Goal: Check status: Check status

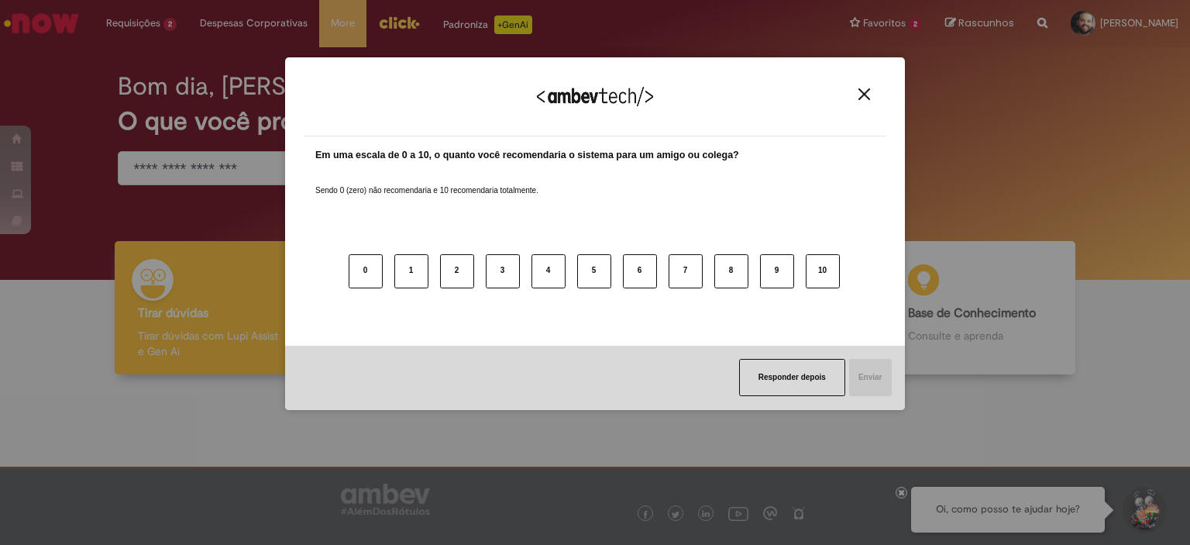
click at [865, 89] on img "Close" at bounding box center [865, 94] width 12 height 12
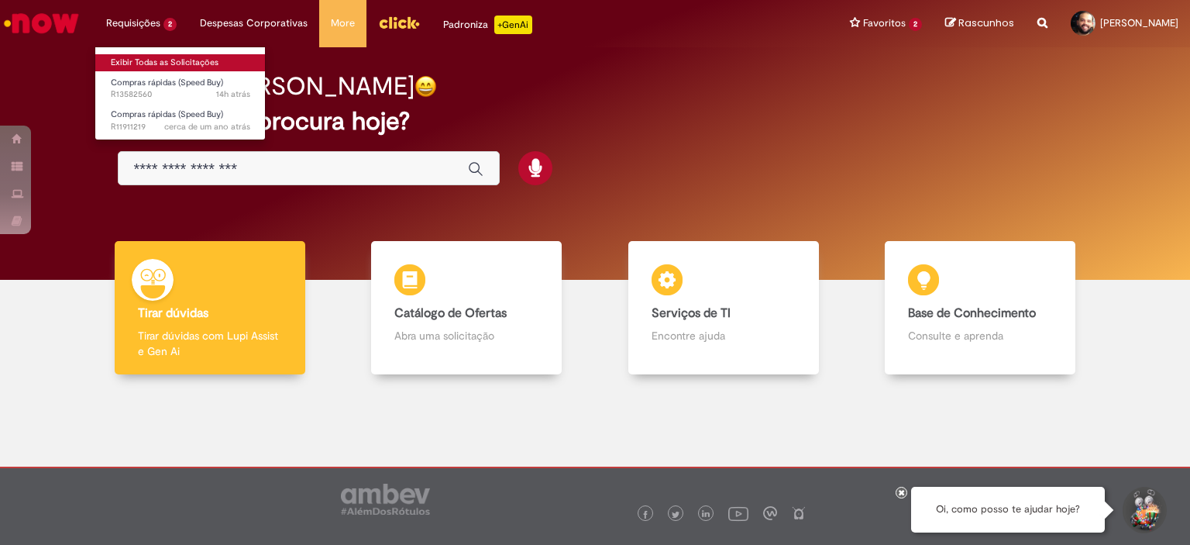
click at [177, 58] on link "Exibir Todas as Solicitações" at bounding box center [180, 62] width 170 height 17
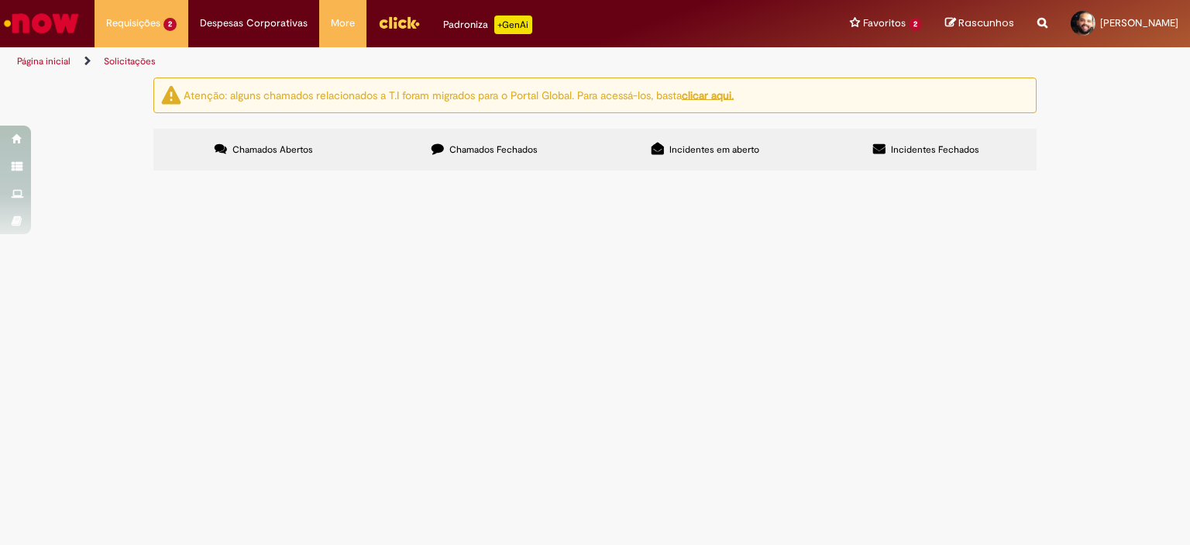
click at [0, 0] on span "Realizar a troca do kit de vedação." at bounding box center [0, 0] width 0 height 0
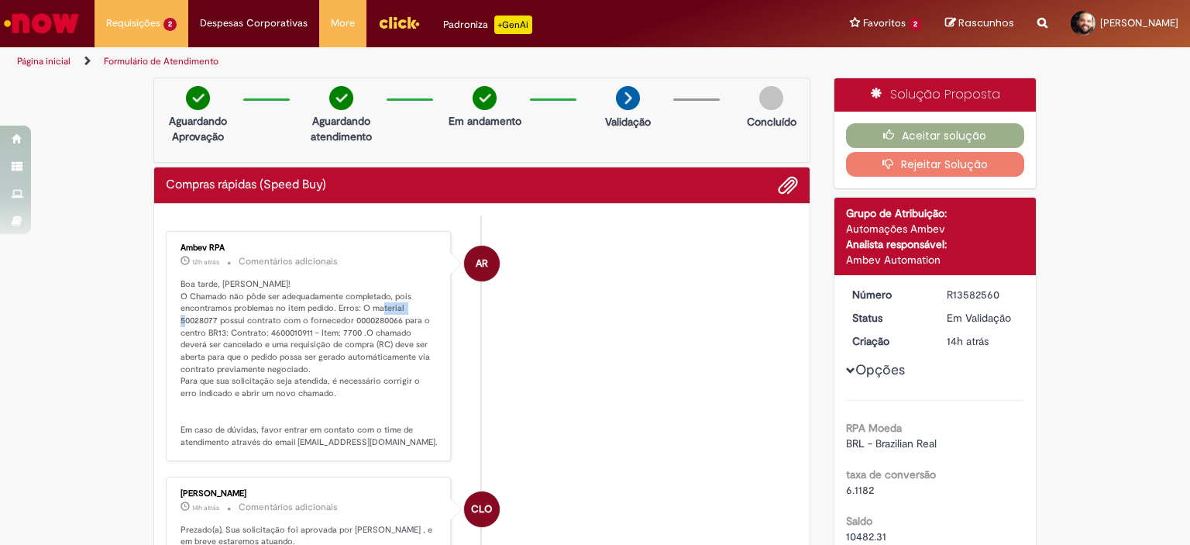
drag, startPoint x: 210, startPoint y: 318, endPoint x: 176, endPoint y: 318, distance: 34.1
click at [181, 318] on p "Boa tarde, [PERSON_NAME]! O Chamado não pôde ser adequadamente completado, pois…" at bounding box center [310, 363] width 258 height 170
copy p "50028077"
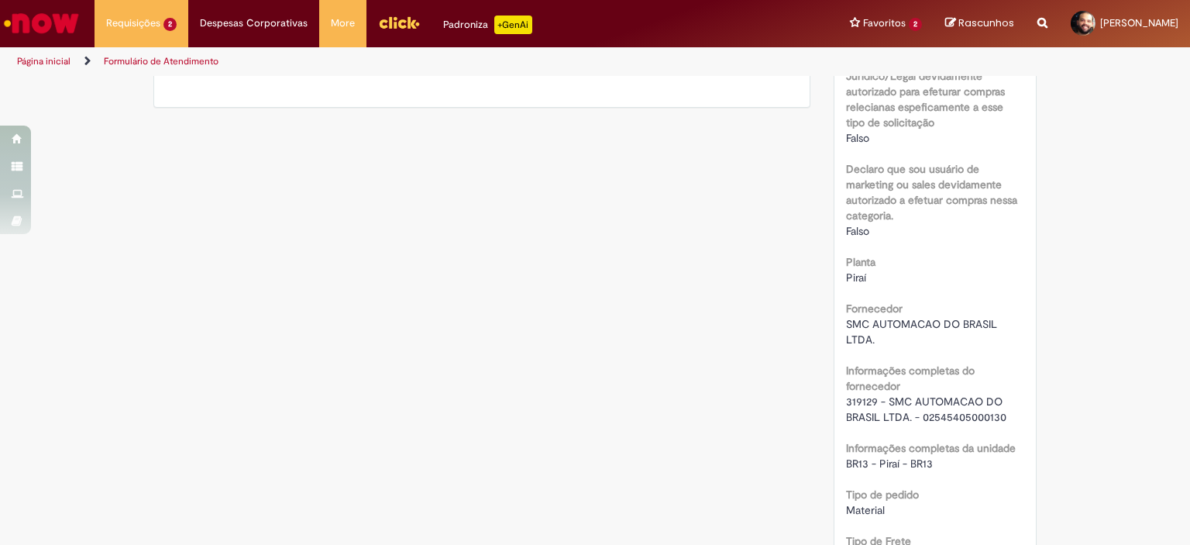
scroll to position [1282, 0]
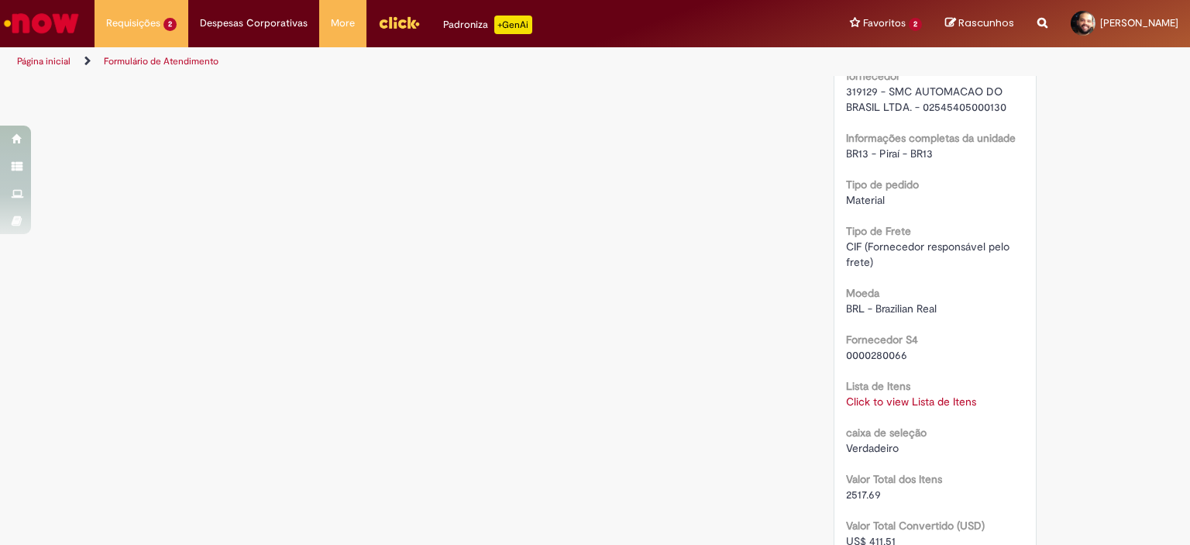
click at [887, 397] on link "Click to view Lista de Itens" at bounding box center [911, 401] width 130 height 14
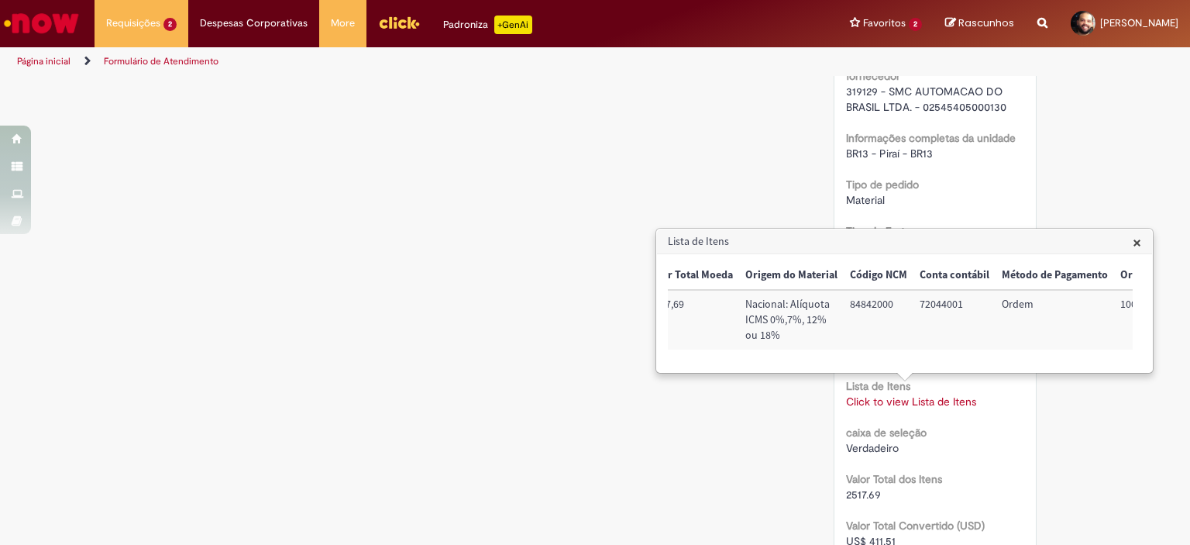
scroll to position [0, 629]
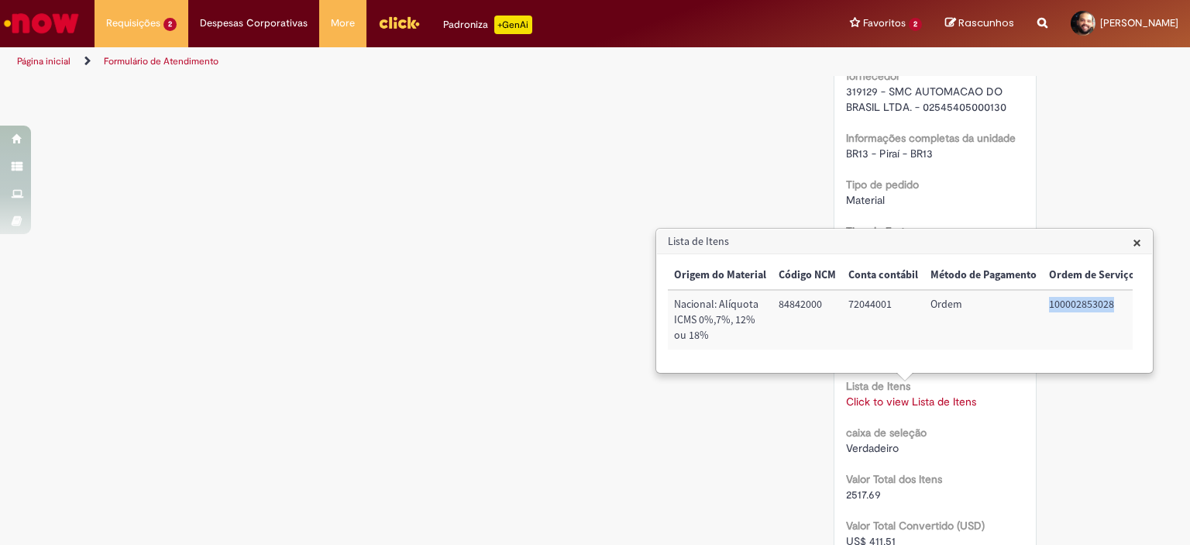
drag, startPoint x: 1043, startPoint y: 303, endPoint x: 1111, endPoint y: 306, distance: 68.3
click at [1111, 306] on td "100002853028" at bounding box center [1092, 320] width 98 height 60
copy td "100002853028"
click at [680, 160] on div "Verificar Código de Barras Aguardando Aprovação Aguardando atendimento Em andam…" at bounding box center [595, 20] width 907 height 2448
click at [1137, 240] on span "×" at bounding box center [1137, 242] width 9 height 21
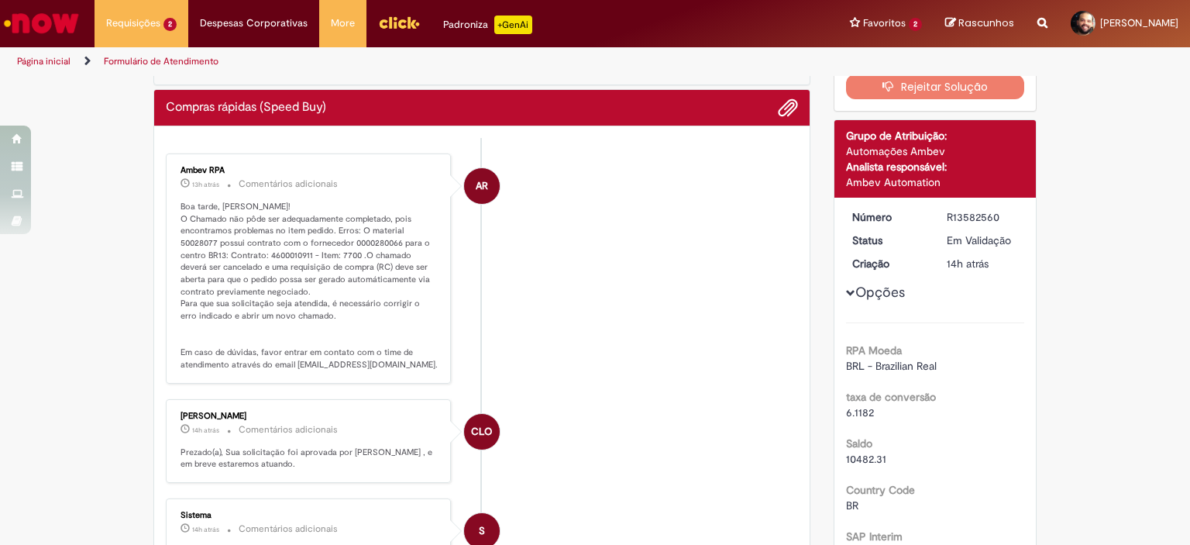
scroll to position [0, 0]
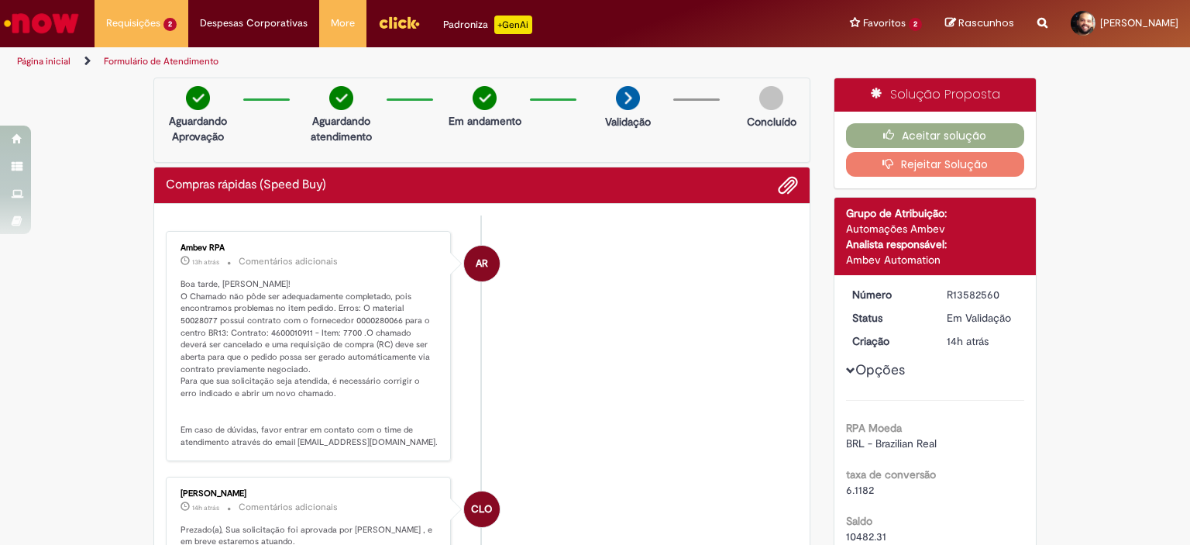
click at [907, 158] on button "Rejeitar Solução" at bounding box center [935, 164] width 179 height 25
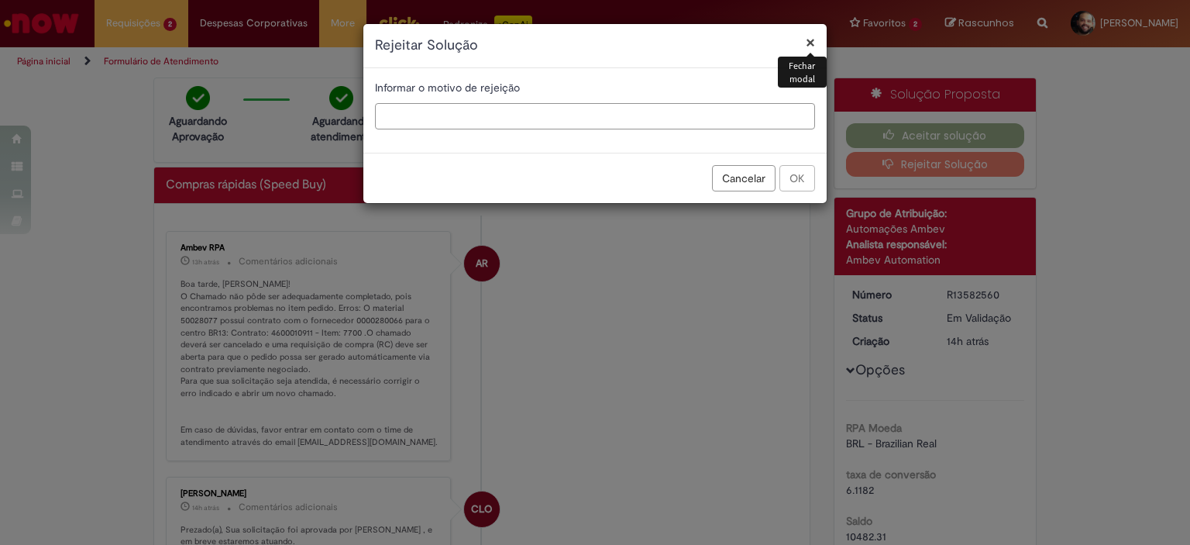
click at [569, 111] on input "text" at bounding box center [595, 116] width 440 height 26
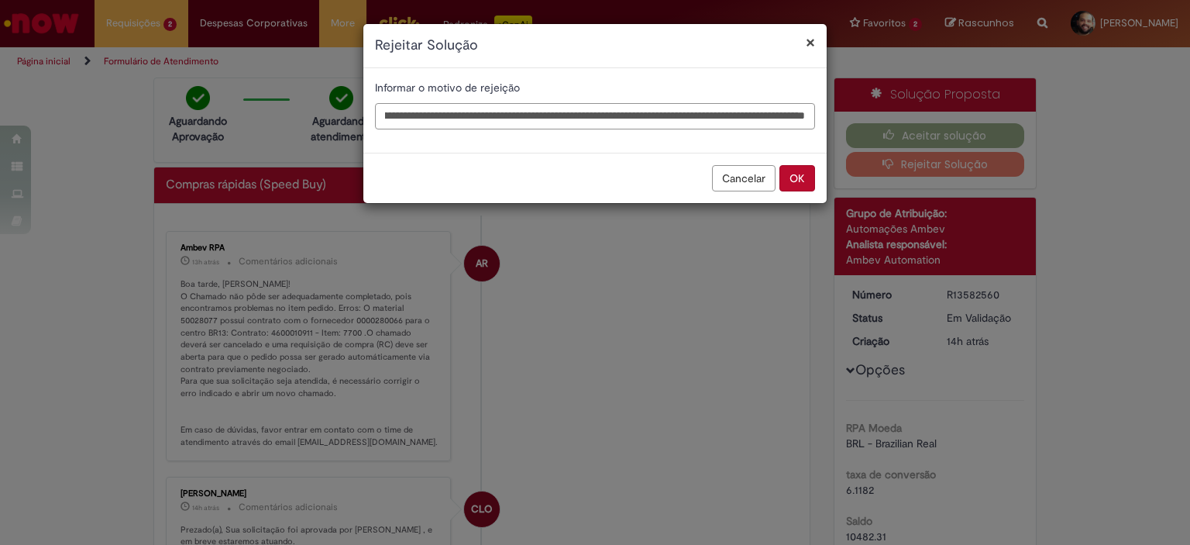
scroll to position [0, 446]
type input "**********"
click at [796, 180] on button "OK" at bounding box center [797, 178] width 36 height 26
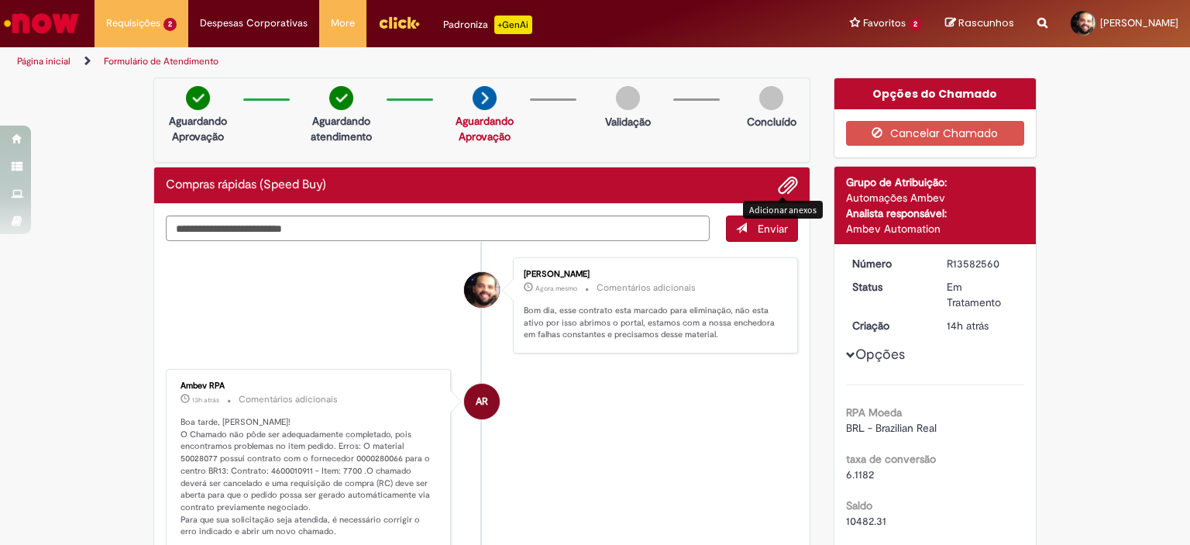
click at [784, 182] on span "Adicionar anexos" at bounding box center [788, 186] width 19 height 19
click at [571, 223] on textarea "Digite sua mensagem aqui..." at bounding box center [438, 228] width 544 height 26
click at [562, 228] on textarea "Digite sua mensagem aqui..." at bounding box center [438, 228] width 544 height 26
click at [785, 188] on span "Adicionar anexos" at bounding box center [788, 186] width 19 height 19
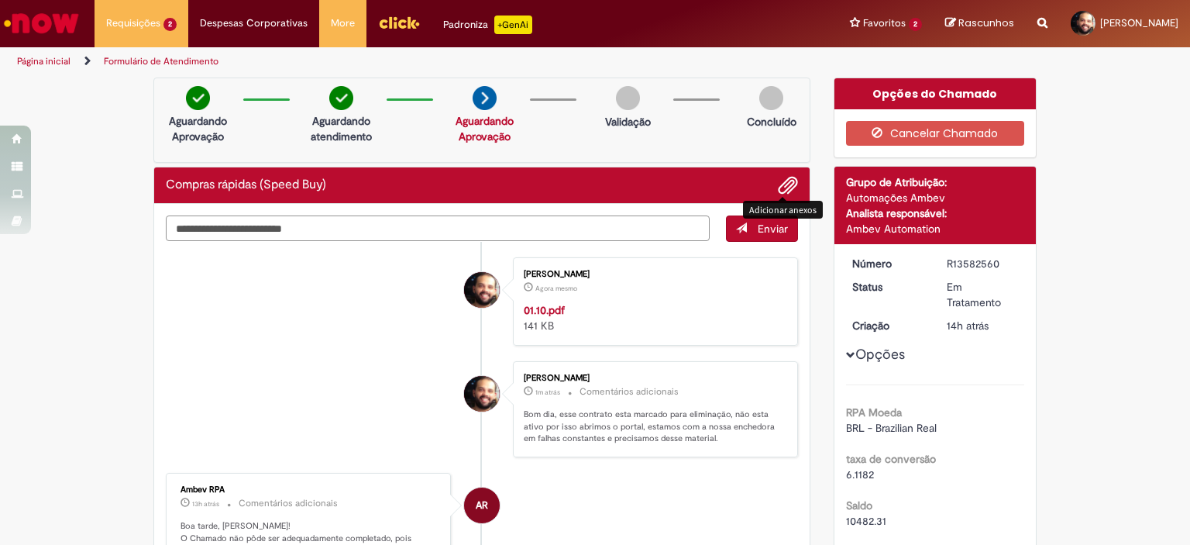
click at [529, 233] on textarea "Digite sua mensagem aqui..." at bounding box center [438, 228] width 544 height 26
click at [242, 225] on textarea "**********" at bounding box center [438, 228] width 544 height 26
type textarea "**********"
click at [736, 225] on span "submit" at bounding box center [741, 227] width 11 height 11
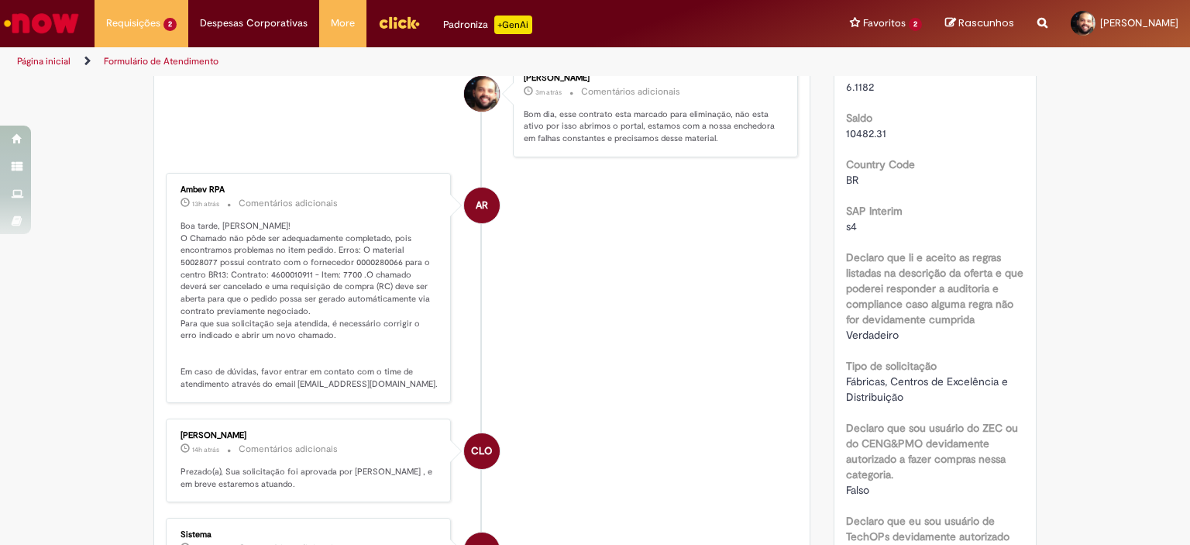
scroll to position [465, 0]
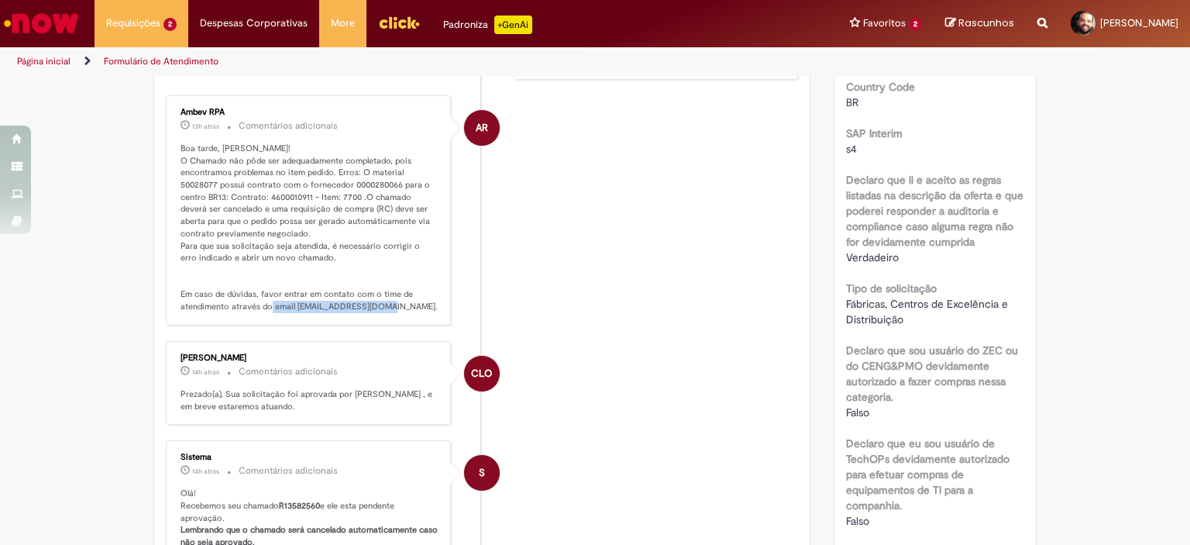
drag, startPoint x: 289, startPoint y: 301, endPoint x: 409, endPoint y: 305, distance: 120.1
click at [409, 305] on p "Boa tarde, [PERSON_NAME]! O Chamado não pôde ser adequadamente completado, pois…" at bounding box center [310, 228] width 258 height 170
copy p "[EMAIL_ADDRESS][DOMAIN_NAME]"
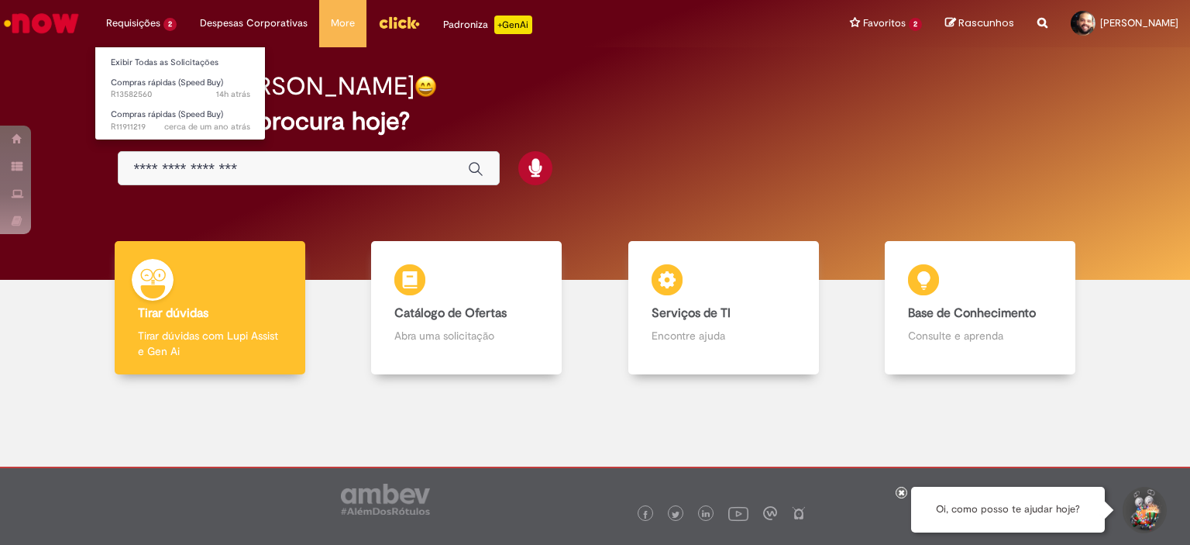
click at [148, 24] on li "Requisições 2 Exibir Todas as Solicitações Compras rápidas (Speed Buy) 14h atrá…" at bounding box center [142, 23] width 94 height 46
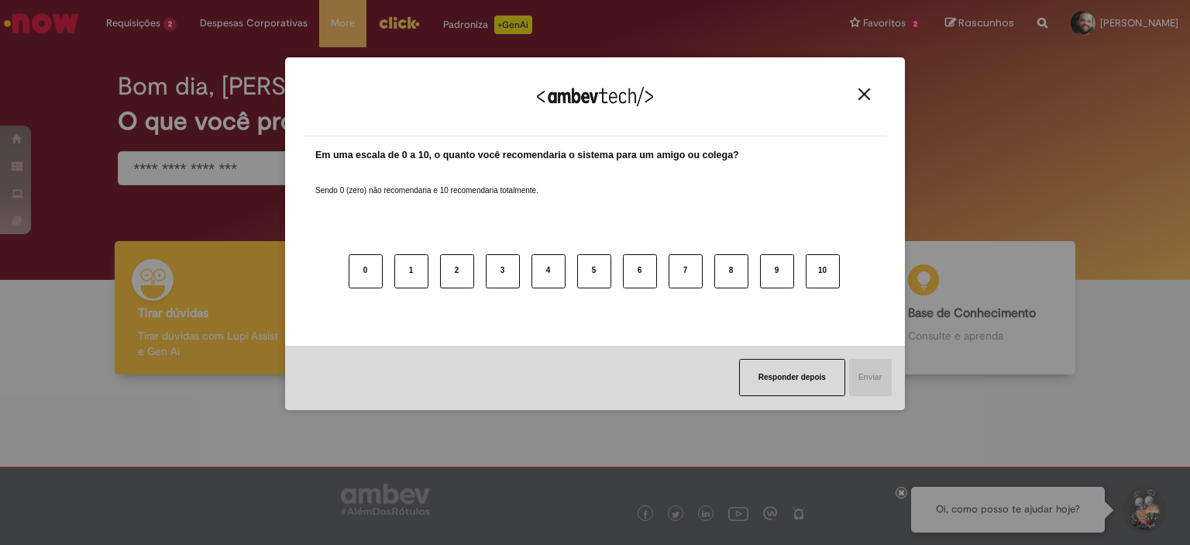
click at [862, 95] on img "Close" at bounding box center [865, 94] width 12 height 12
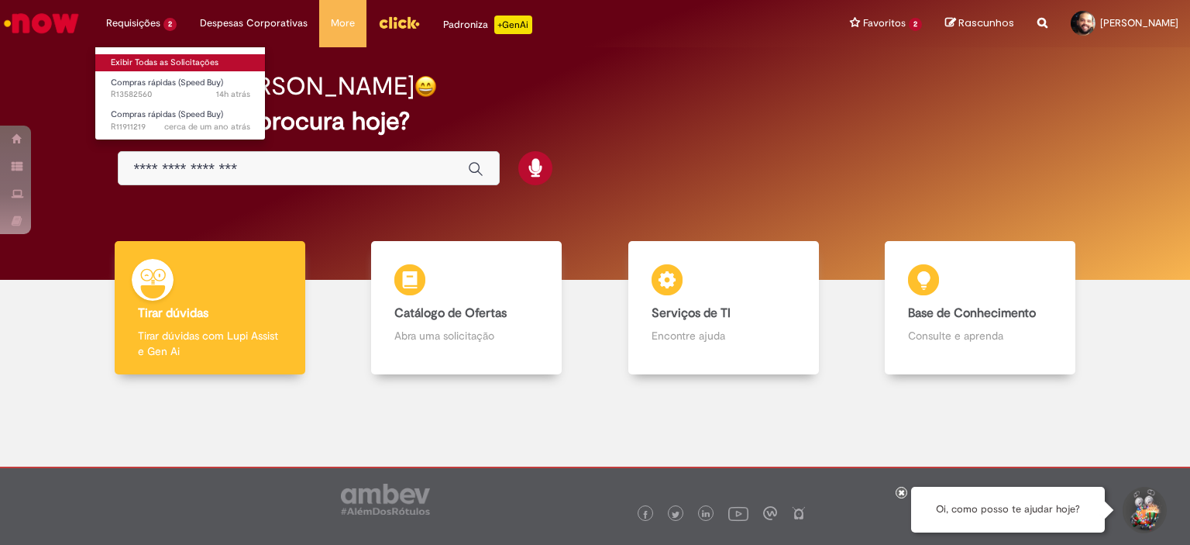
click at [167, 60] on link "Exibir Todas as Solicitações" at bounding box center [180, 62] width 170 height 17
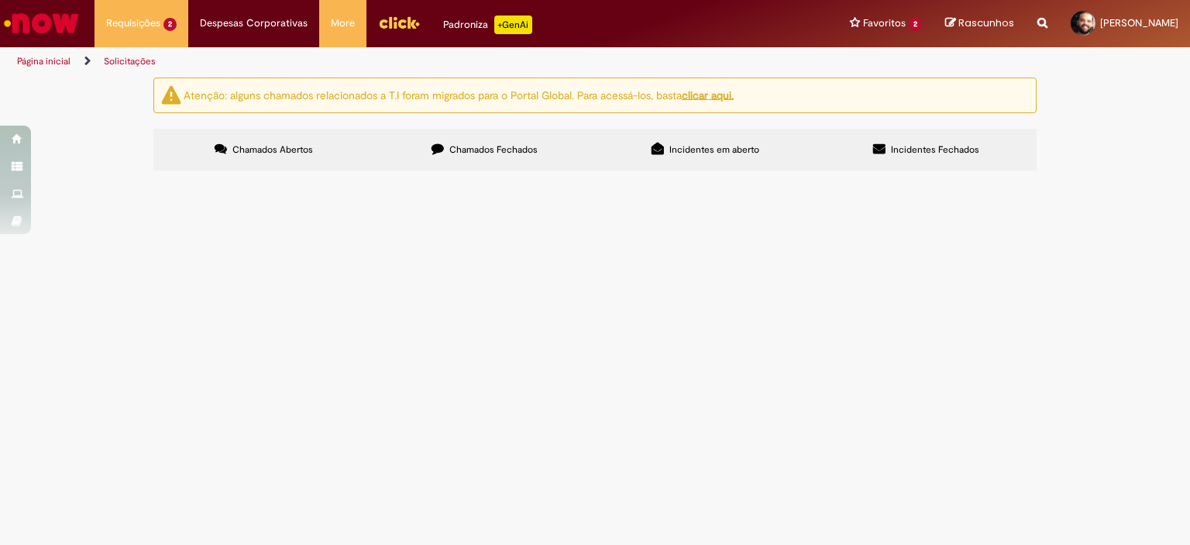
click at [0, 0] on span "Realizar a troca do kit de vedação." at bounding box center [0, 0] width 0 height 0
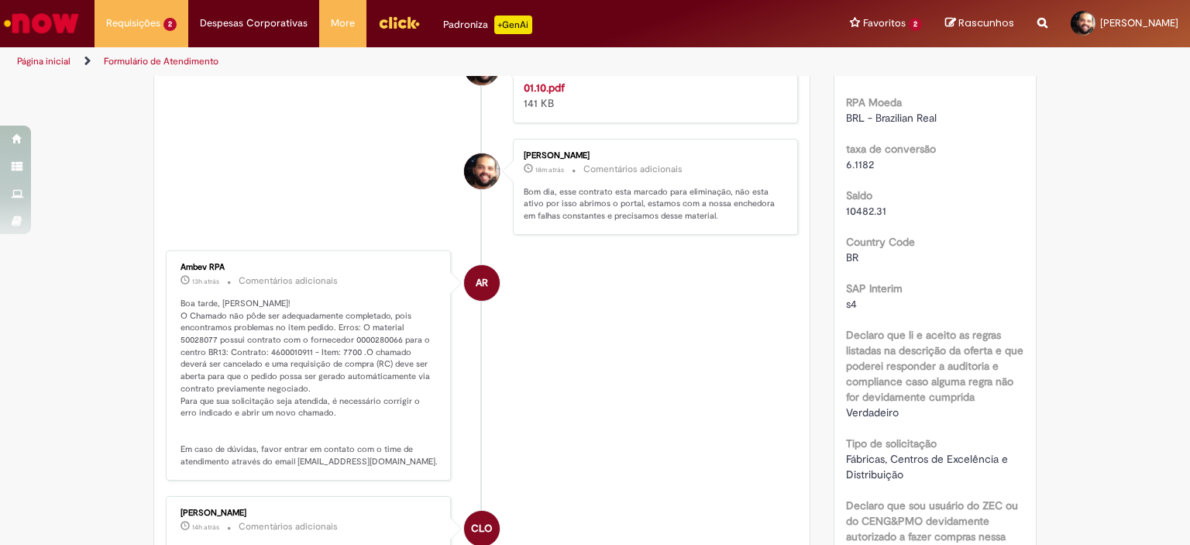
scroll to position [465, 0]
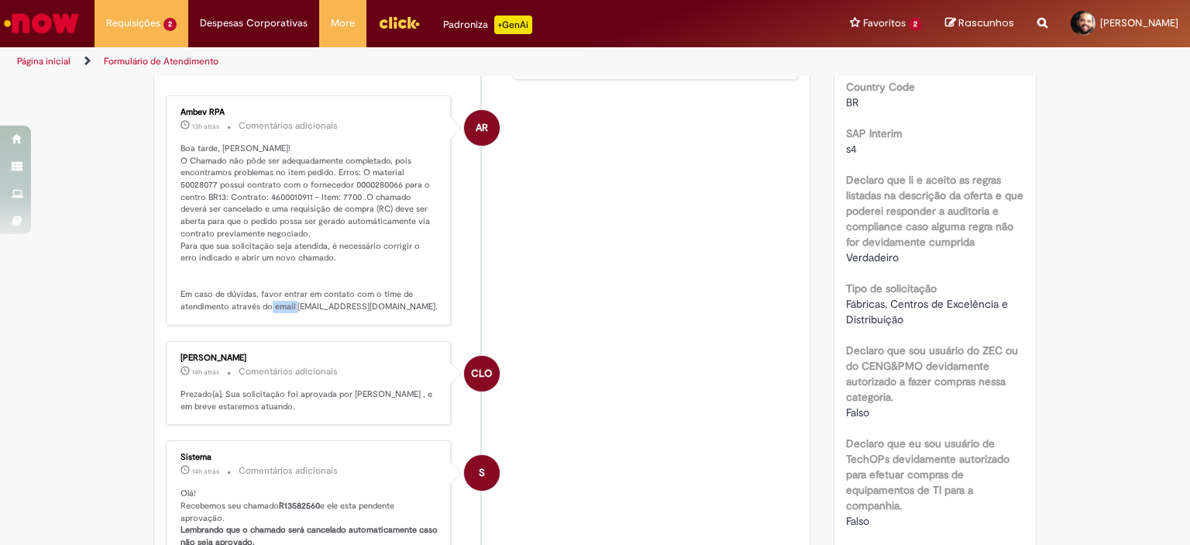
drag, startPoint x: 290, startPoint y: 303, endPoint x: 320, endPoint y: 303, distance: 30.2
click at [320, 303] on p "Boa tarde, [PERSON_NAME]! O Chamado não pôde ser adequadamente completado, pois…" at bounding box center [310, 228] width 258 height 170
click at [350, 277] on p "Boa tarde, [PERSON_NAME]! O Chamado não pôde ser adequadamente completado, pois…" at bounding box center [310, 228] width 258 height 170
